Goal: Task Accomplishment & Management: Use online tool/utility

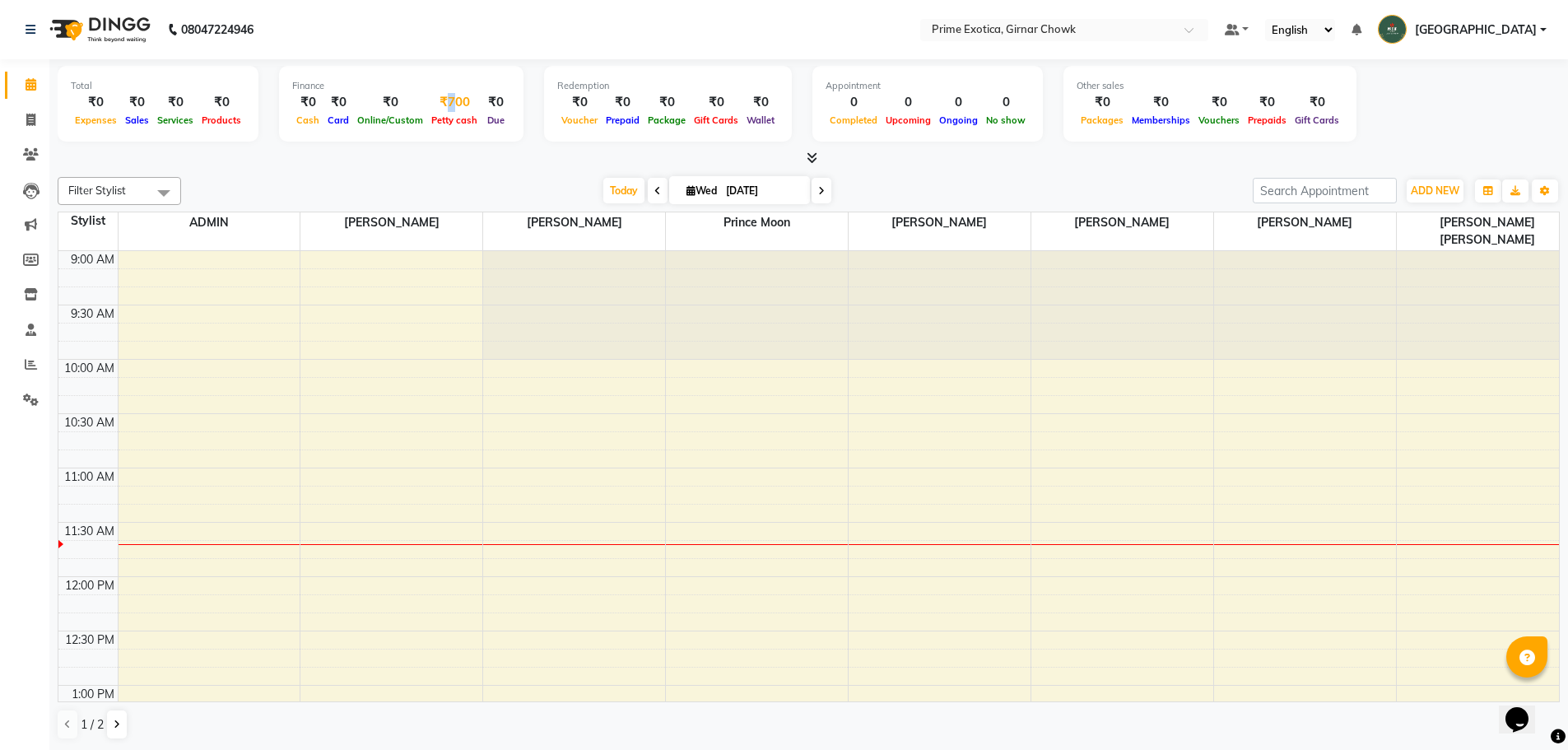
click at [444, 95] on div "₹700" at bounding box center [454, 103] width 54 height 19
select select "4748"
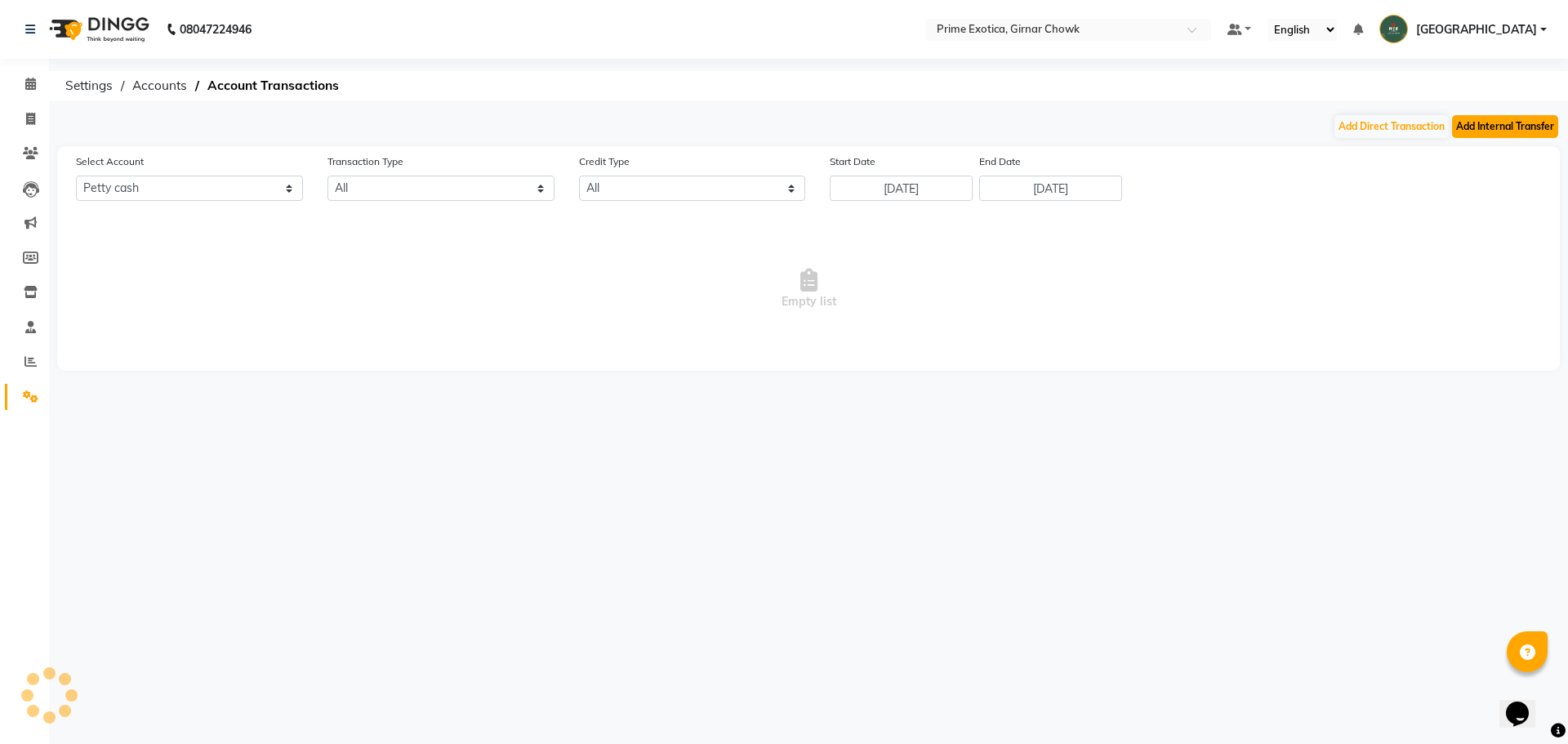
click at [1504, 117] on button "Add Internal Transfer" at bounding box center [1505, 126] width 106 height 23
select select "internal transfer"
select select "4748"
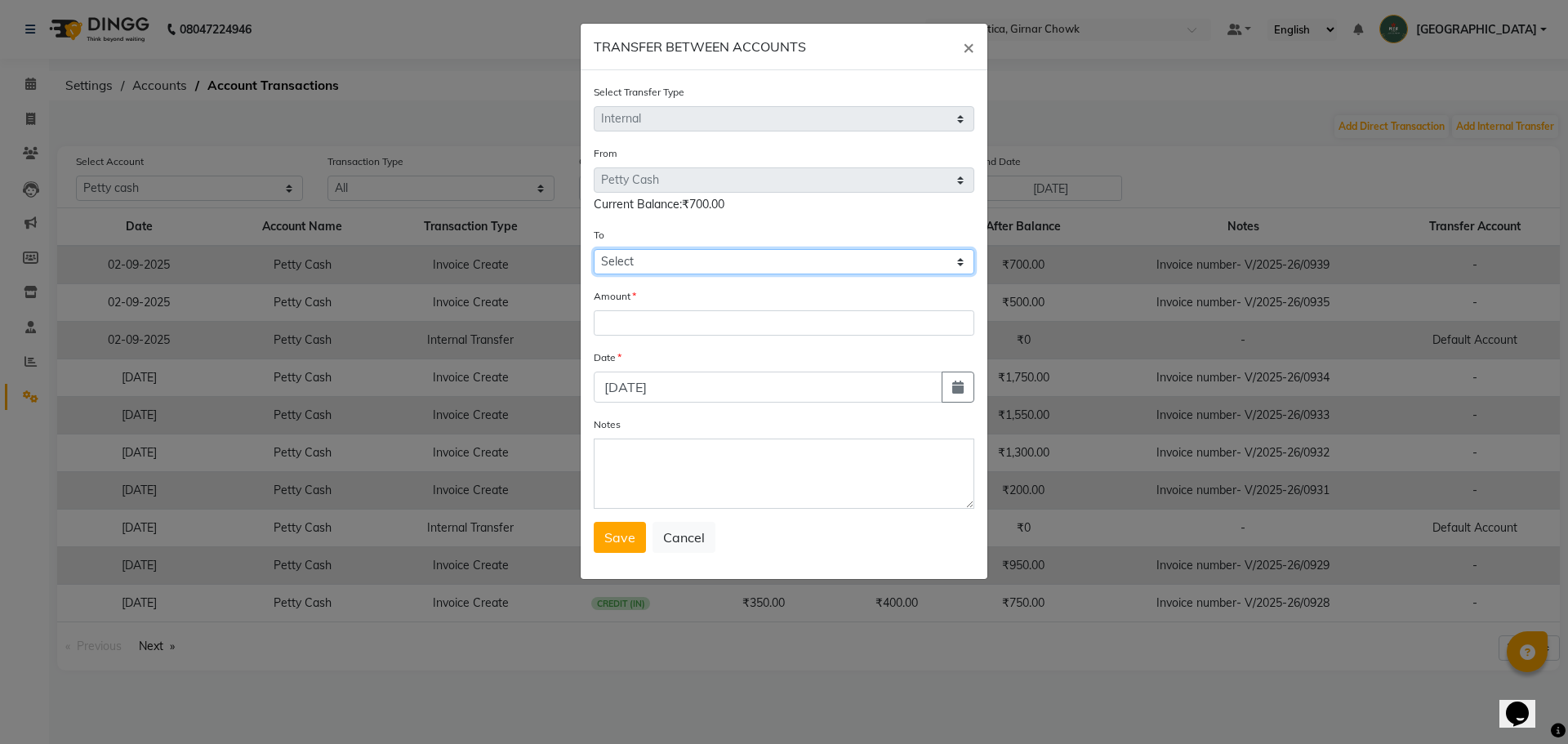
click at [683, 260] on select "Select [PERSON_NAME] Cash Default Account" at bounding box center [784, 262] width 381 height 25
select select "4749"
click at [594, 249] on select "Select [PERSON_NAME] Cash Default Account" at bounding box center [784, 262] width 381 height 25
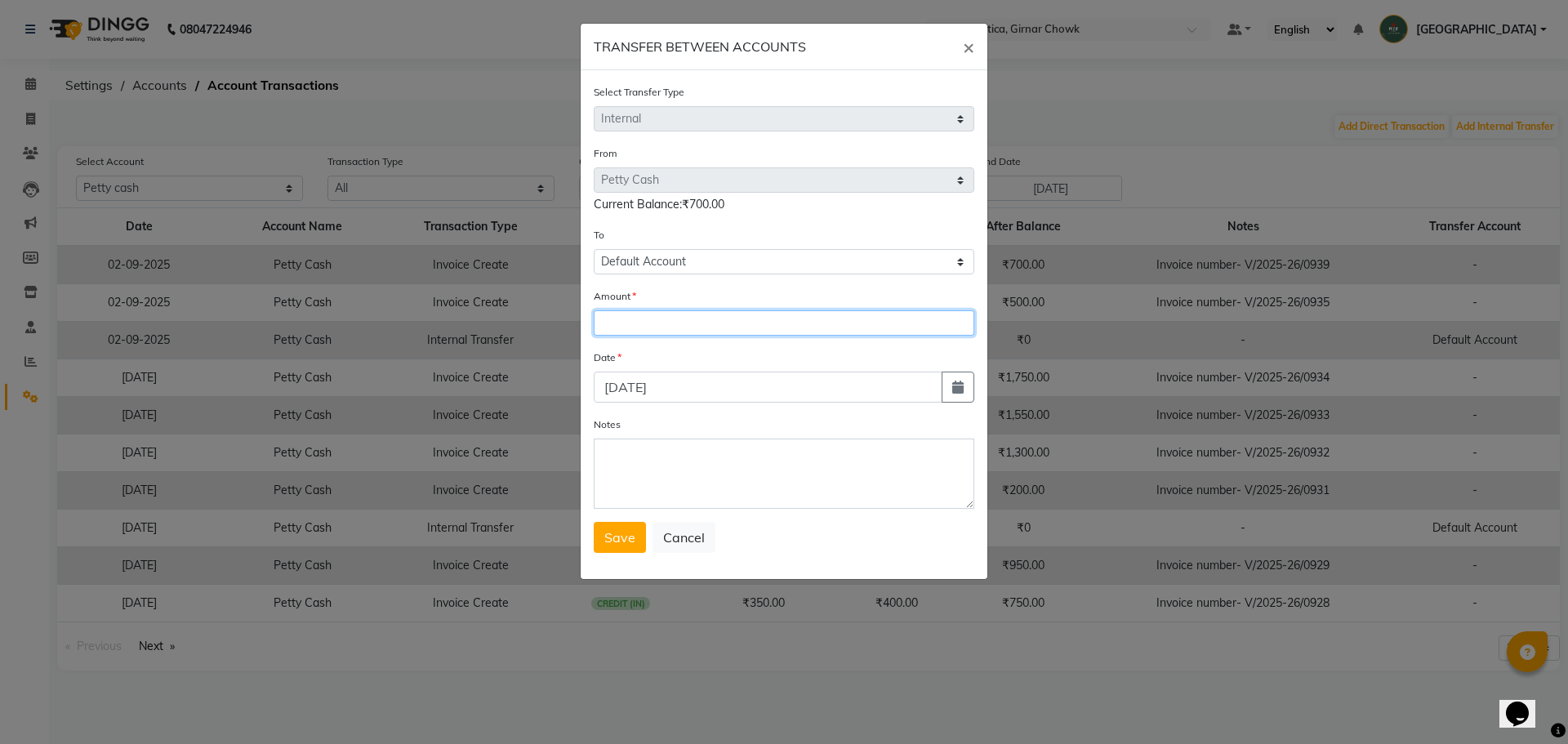
click at [682, 319] on input "number" at bounding box center [784, 323] width 381 height 25
type input "700"
click at [610, 530] on span "Save" at bounding box center [620, 537] width 31 height 16
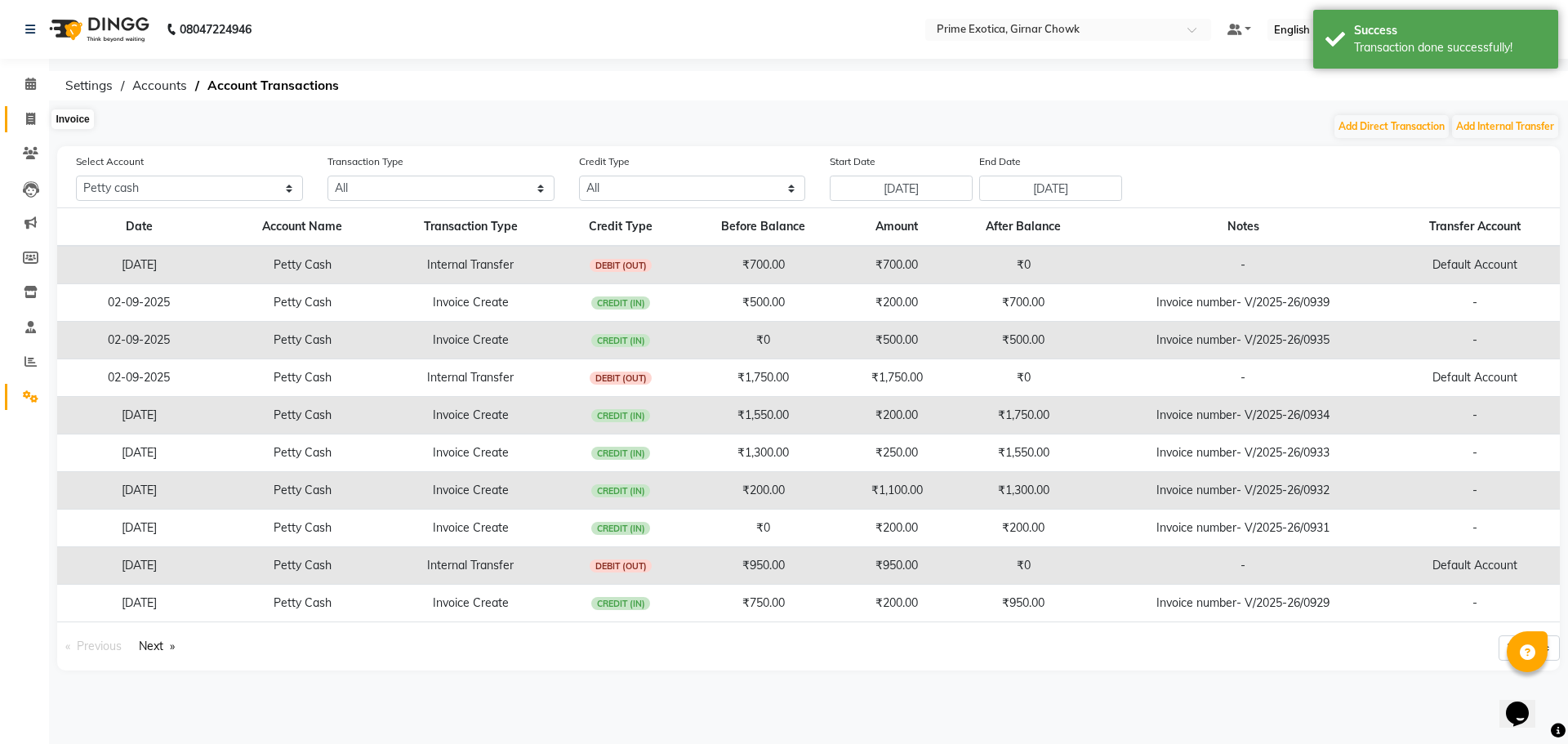
drag, startPoint x: 29, startPoint y: 123, endPoint x: 42, endPoint y: 128, distance: 13.9
click at [29, 123] on icon at bounding box center [30, 119] width 9 height 13
select select "5796"
select select "service"
